Goal: Information Seeking & Learning: Find specific fact

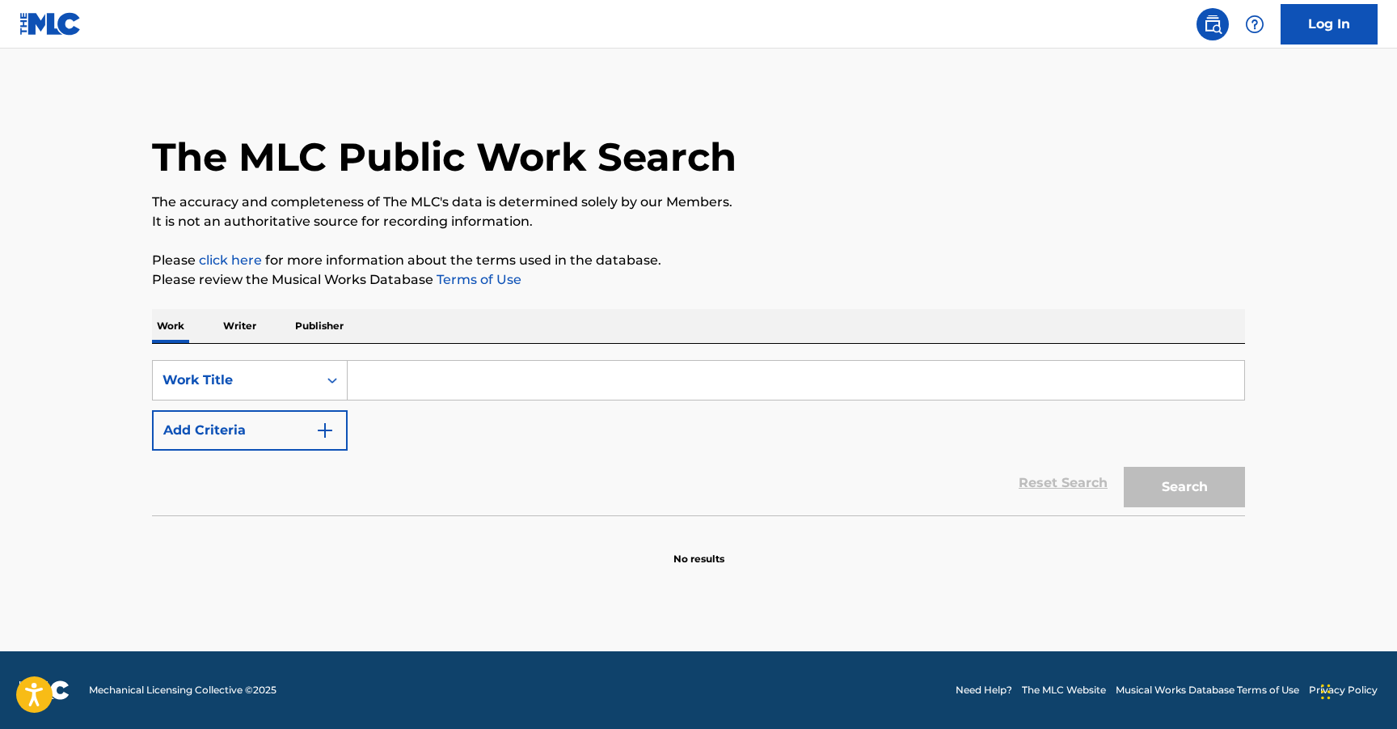
click at [412, 377] on input "Search Form" at bounding box center [796, 380] width 897 height 39
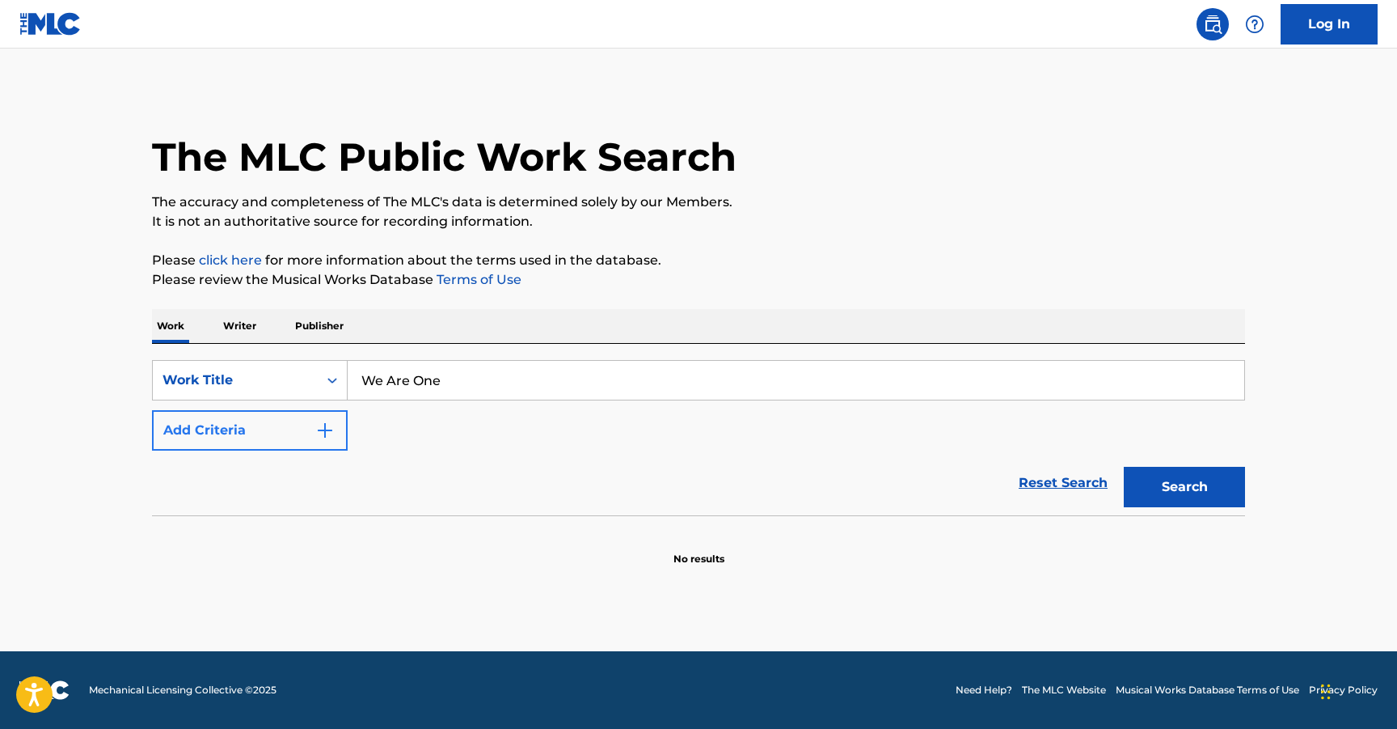
type input "We Are One"
click at [323, 432] on img "Search Form" at bounding box center [324, 430] width 19 height 19
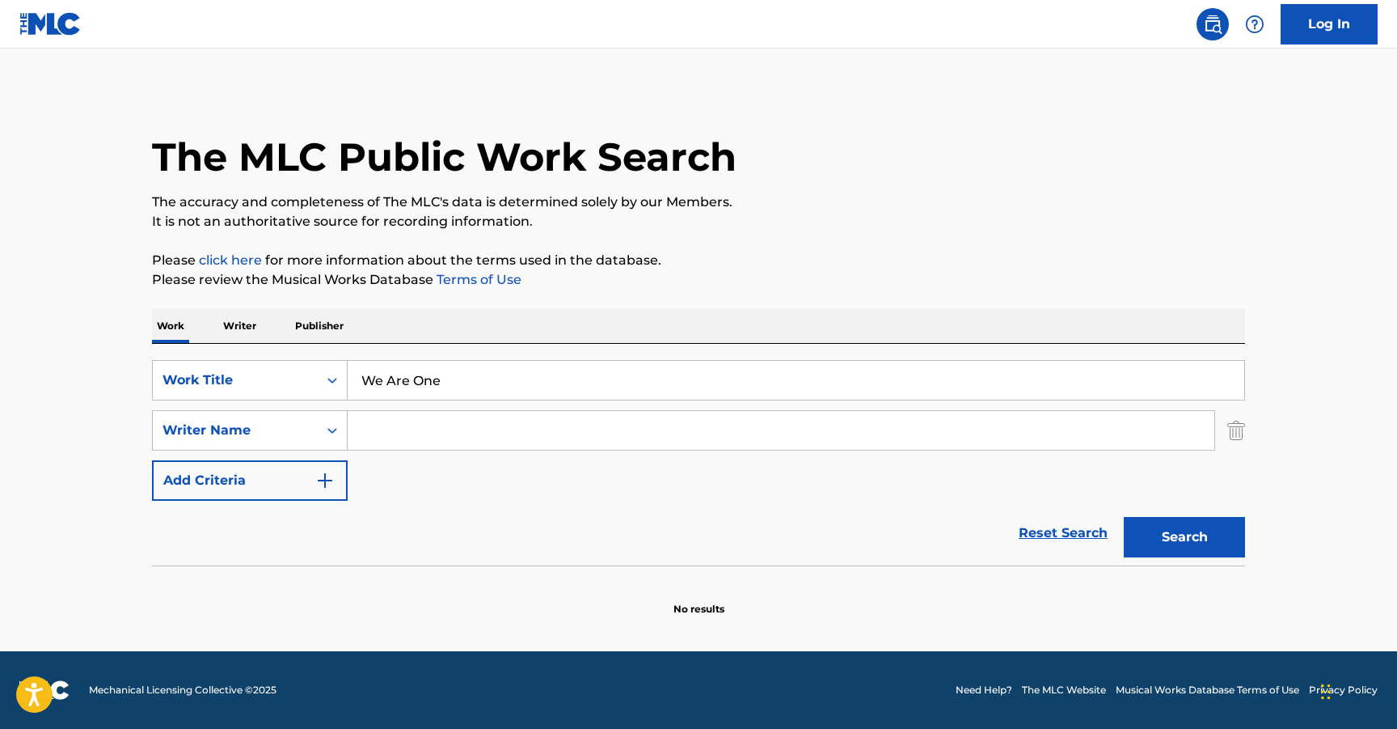
click at [410, 421] on input "Search Form" at bounding box center [781, 430] width 867 height 39
paste input "[PERSON_NAME]"
type input "[PERSON_NAME]"
click at [1197, 539] on button "Search" at bounding box center [1184, 537] width 121 height 40
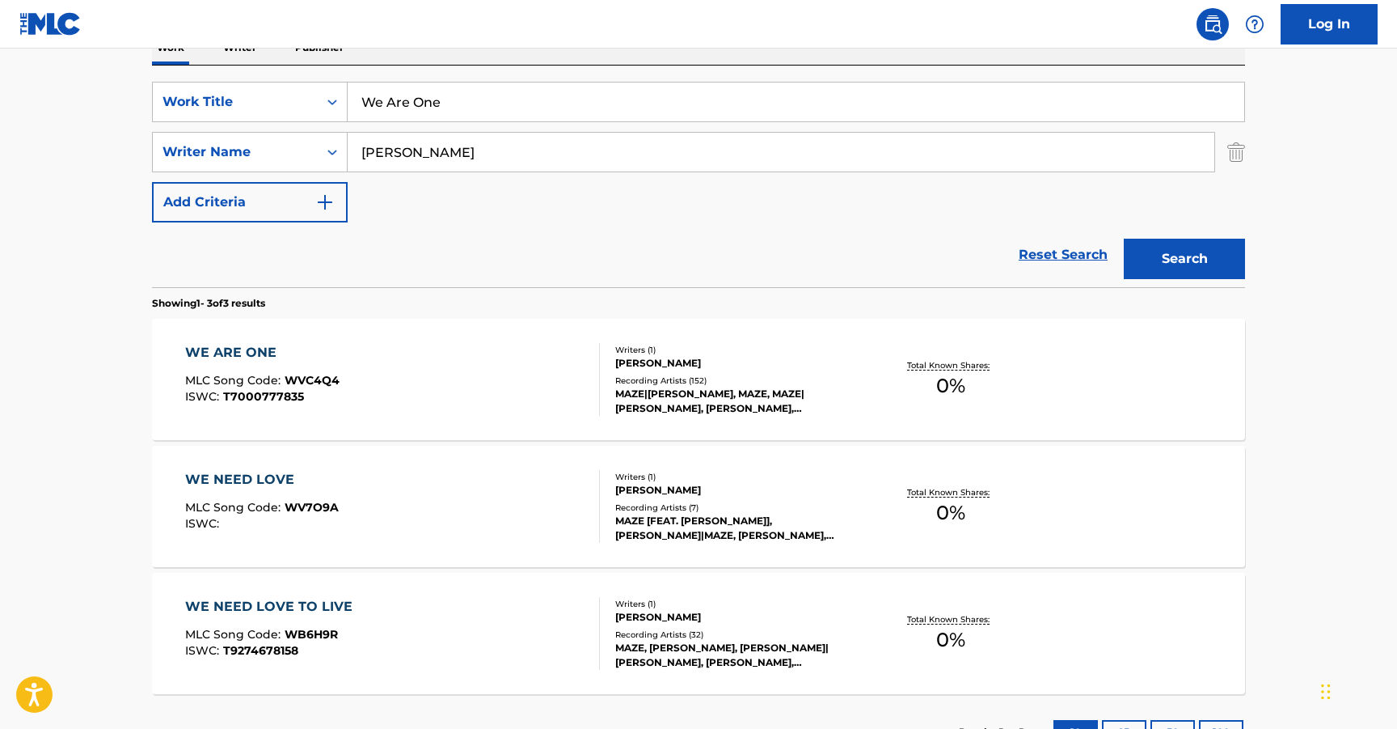
scroll to position [405, 0]
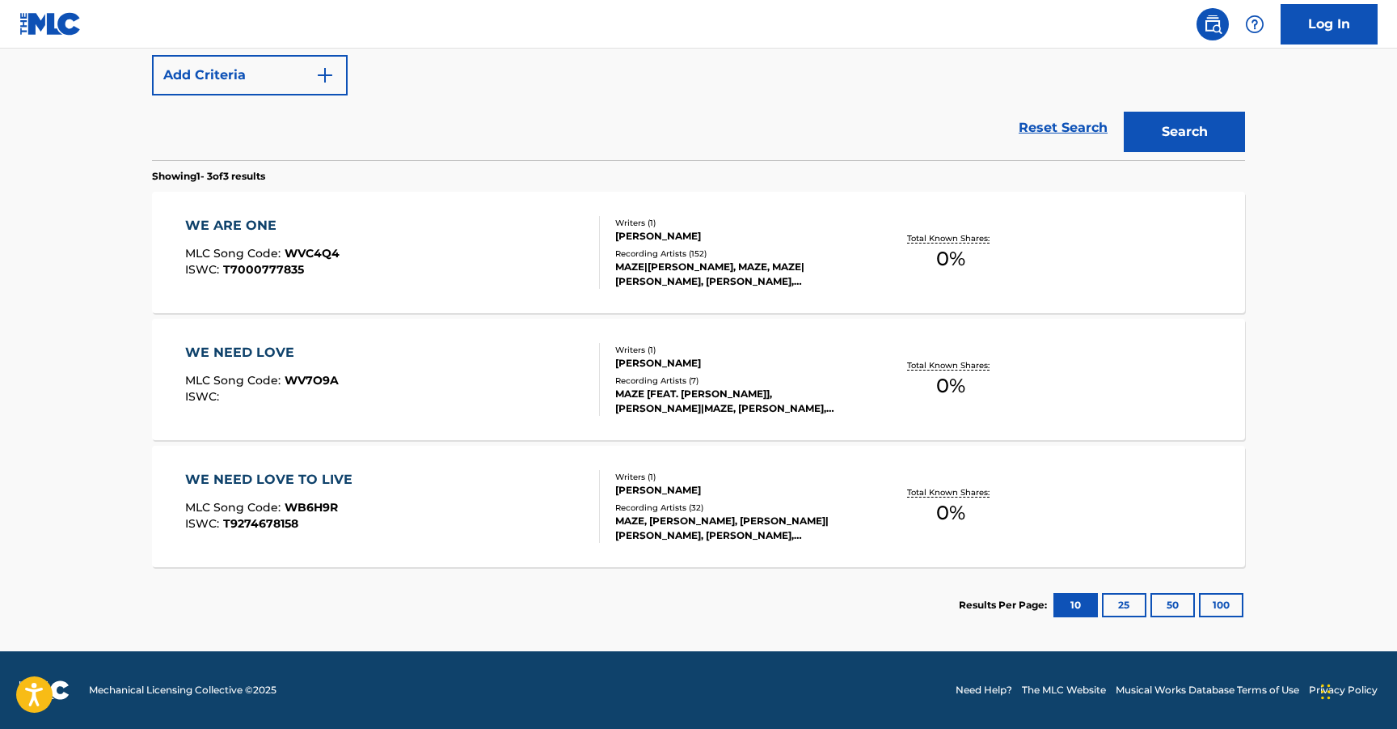
click at [249, 228] on div "WE ARE ONE" at bounding box center [262, 225] width 154 height 19
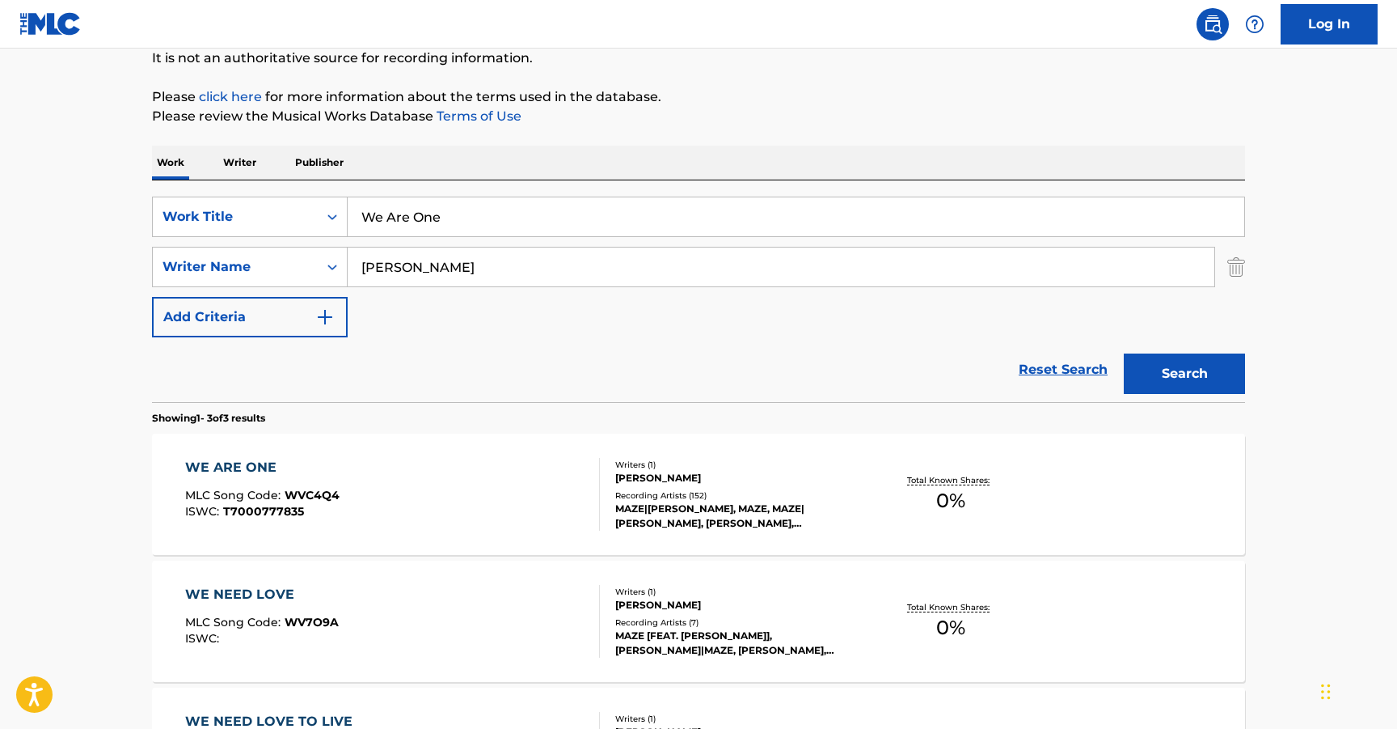
scroll to position [164, 0]
